Goal: Navigation & Orientation: Find specific page/section

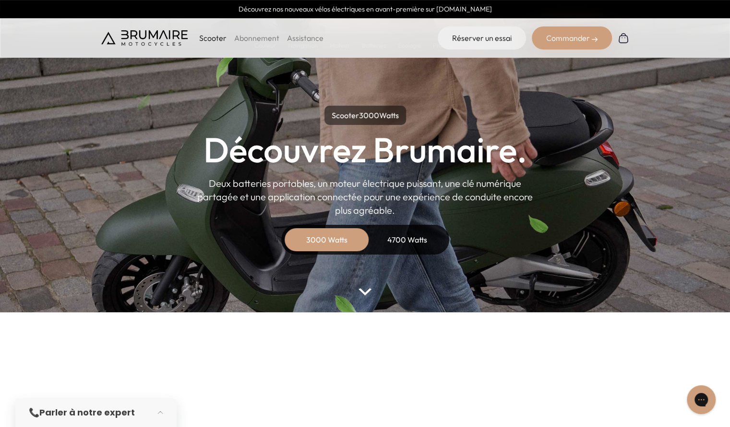
click at [396, 239] on div "4700 Watts" at bounding box center [407, 239] width 77 height 23
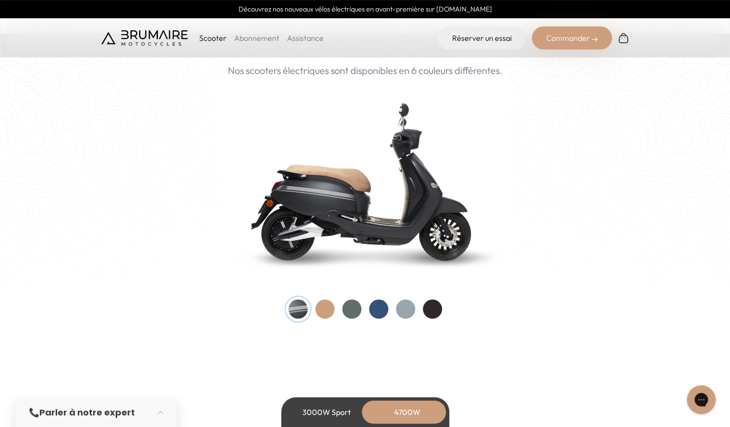
scroll to position [890, 0]
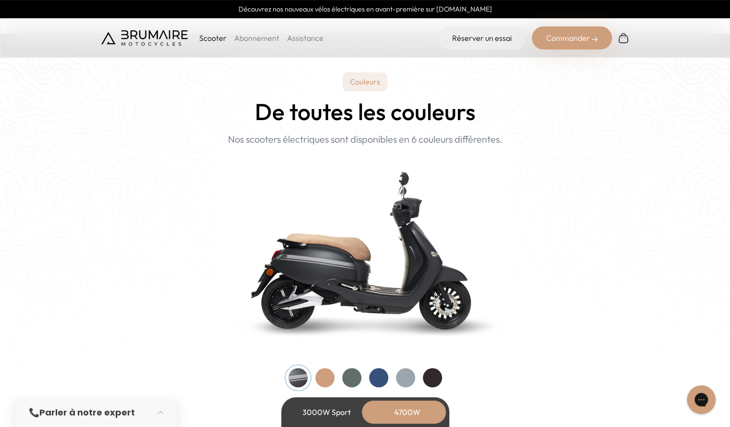
click at [429, 378] on div at bounding box center [432, 377] width 19 height 19
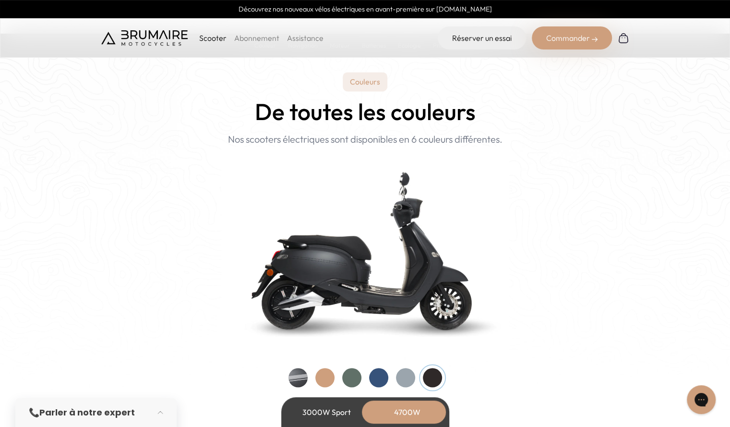
click at [322, 382] on div at bounding box center [325, 377] width 19 height 19
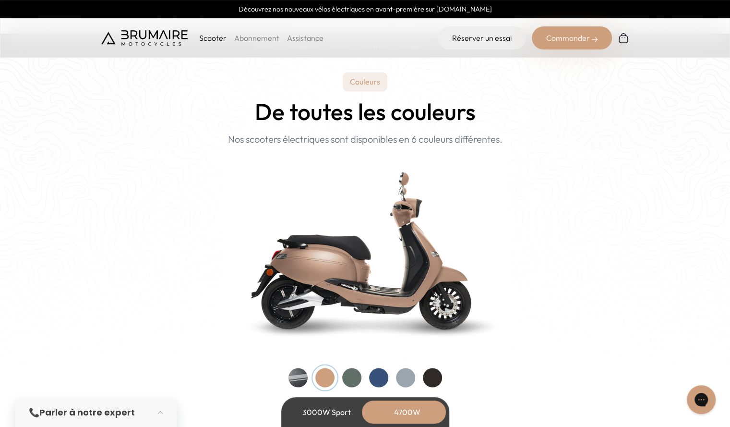
click at [304, 378] on div at bounding box center [298, 377] width 19 height 19
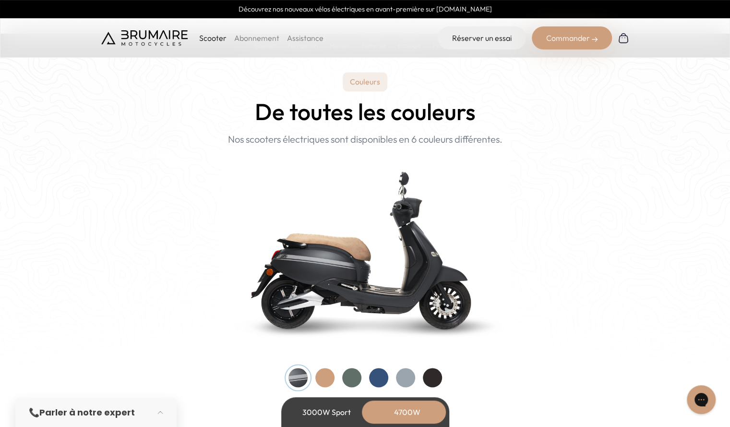
click at [430, 373] on div at bounding box center [432, 377] width 19 height 19
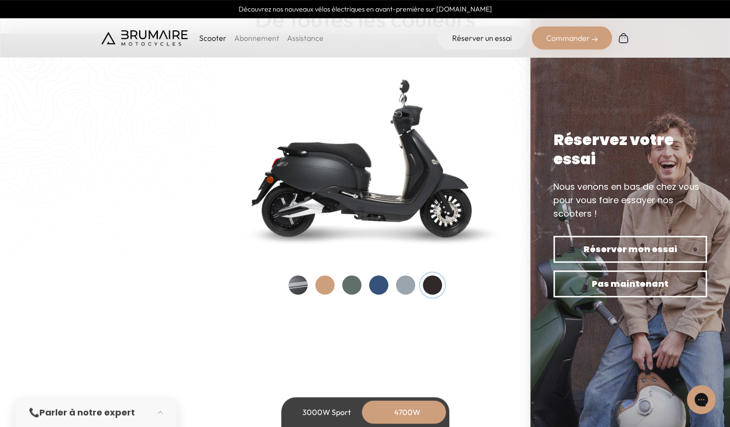
scroll to position [981, 0]
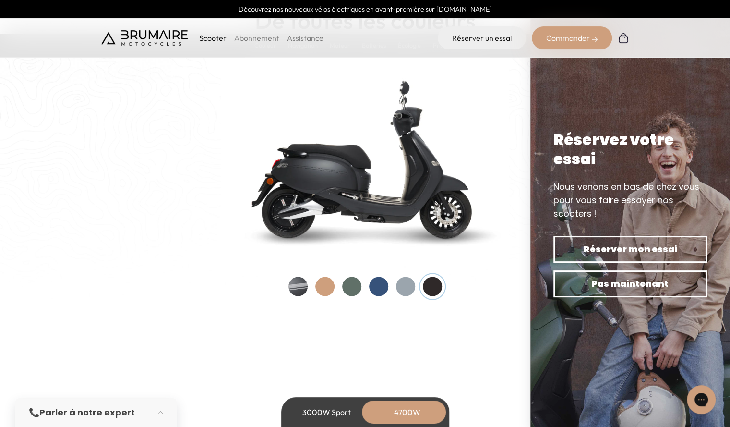
click at [230, 215] on img at bounding box center [365, 158] width 288 height 206
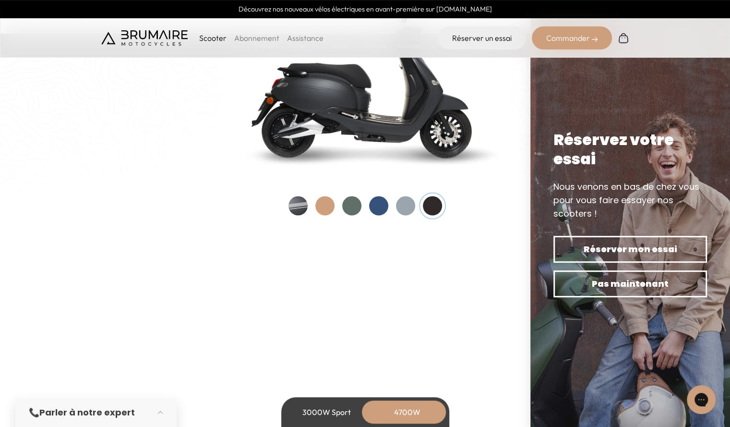
scroll to position [1065, 0]
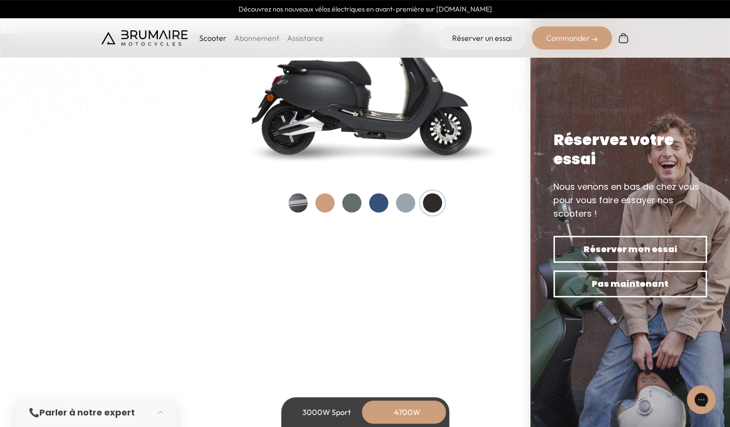
click at [324, 409] on div "3000W Sport" at bounding box center [327, 411] width 77 height 23
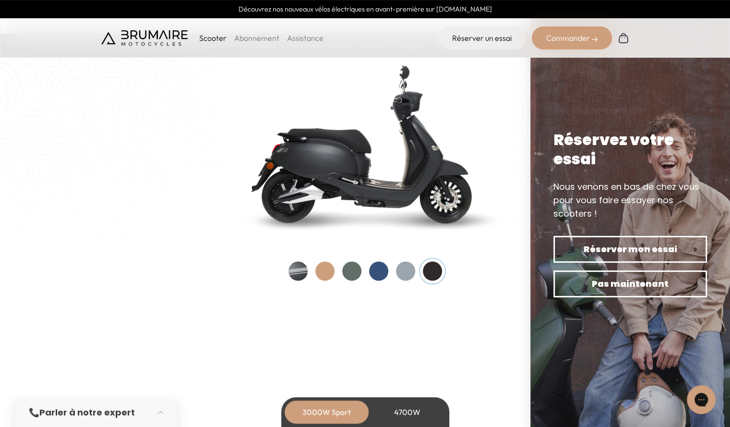
scroll to position [985, 0]
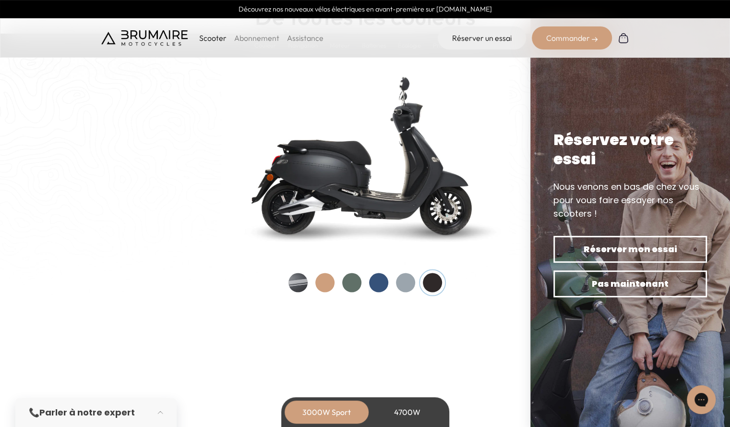
click at [400, 411] on div "4700W" at bounding box center [407, 411] width 77 height 23
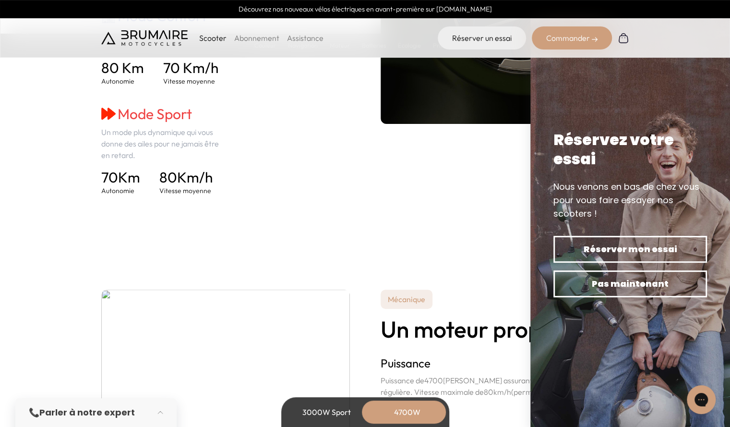
scroll to position [1561, 0]
click at [334, 409] on div "3000W Sport" at bounding box center [327, 411] width 77 height 23
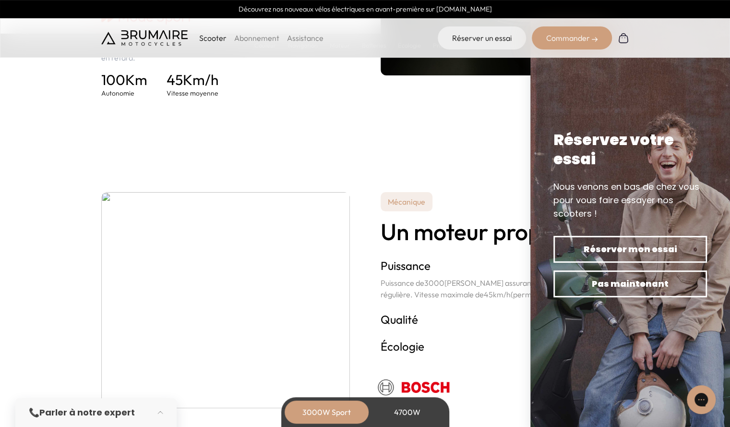
click at [408, 410] on div "4700W" at bounding box center [407, 411] width 77 height 23
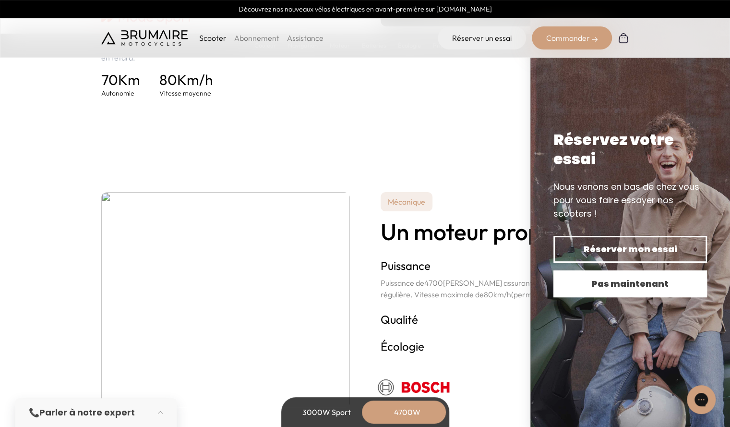
click at [598, 287] on span "Pas maintenant" at bounding box center [630, 283] width 120 height 13
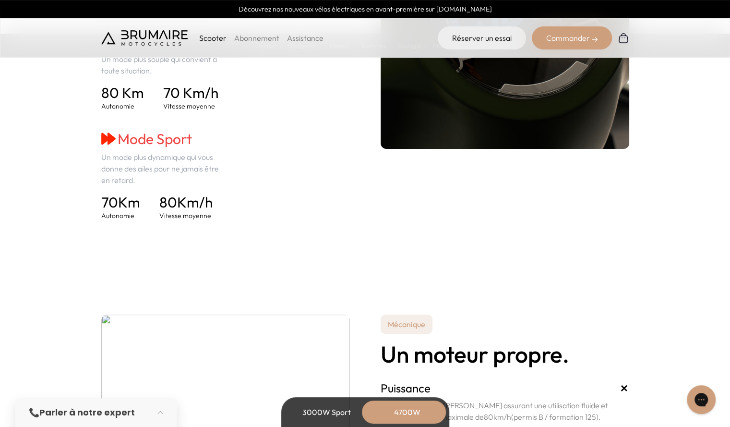
scroll to position [1537, 0]
